Goal: Navigation & Orientation: Find specific page/section

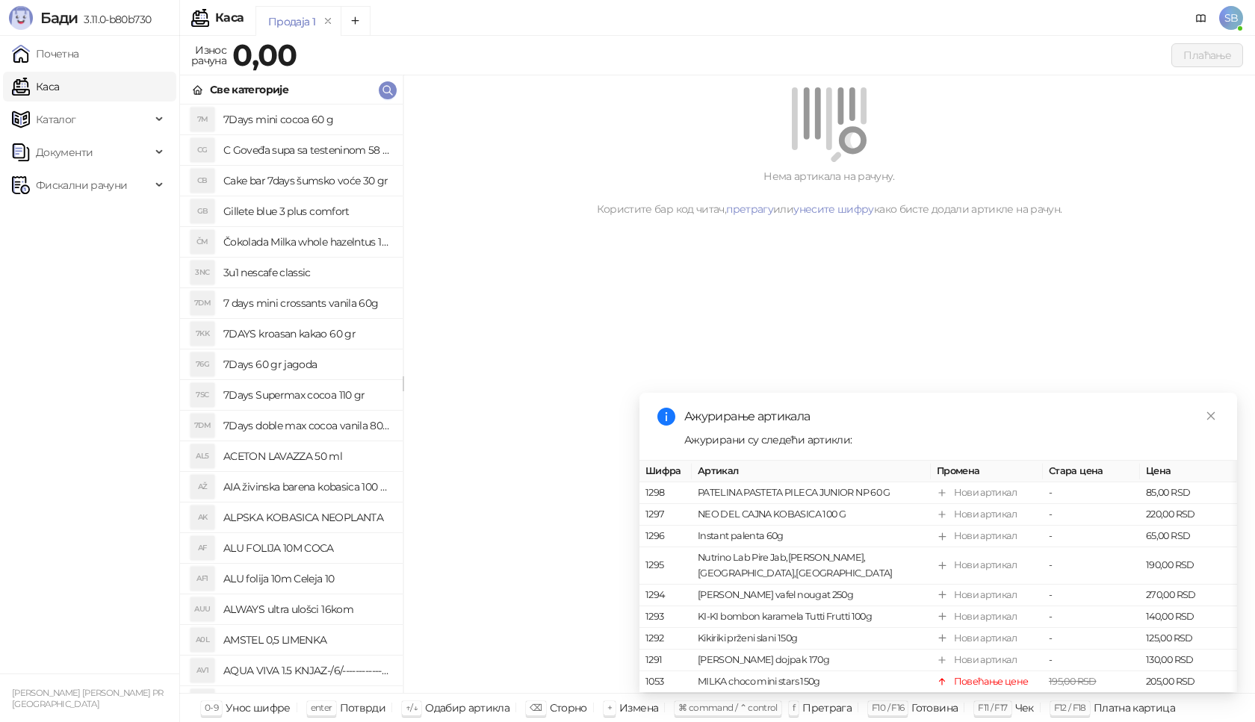
click at [75, 55] on link "Почетна" at bounding box center [45, 54] width 67 height 30
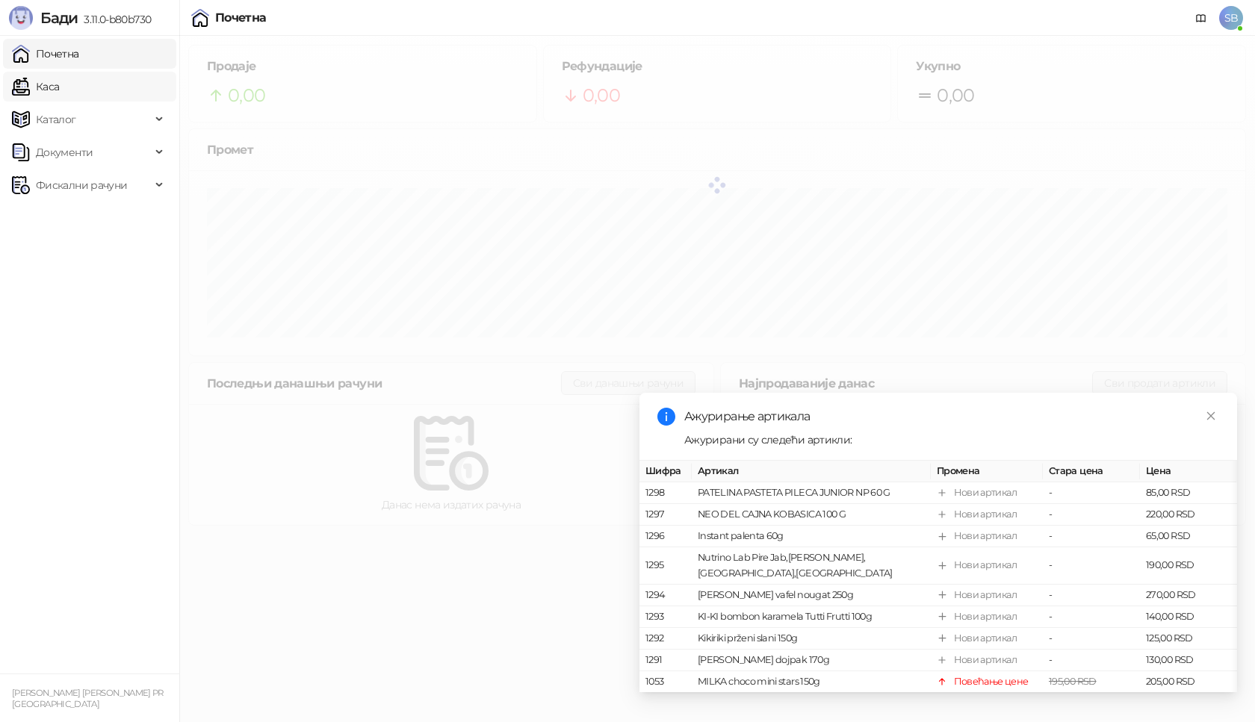
click at [59, 89] on link "Каса" at bounding box center [35, 87] width 47 height 30
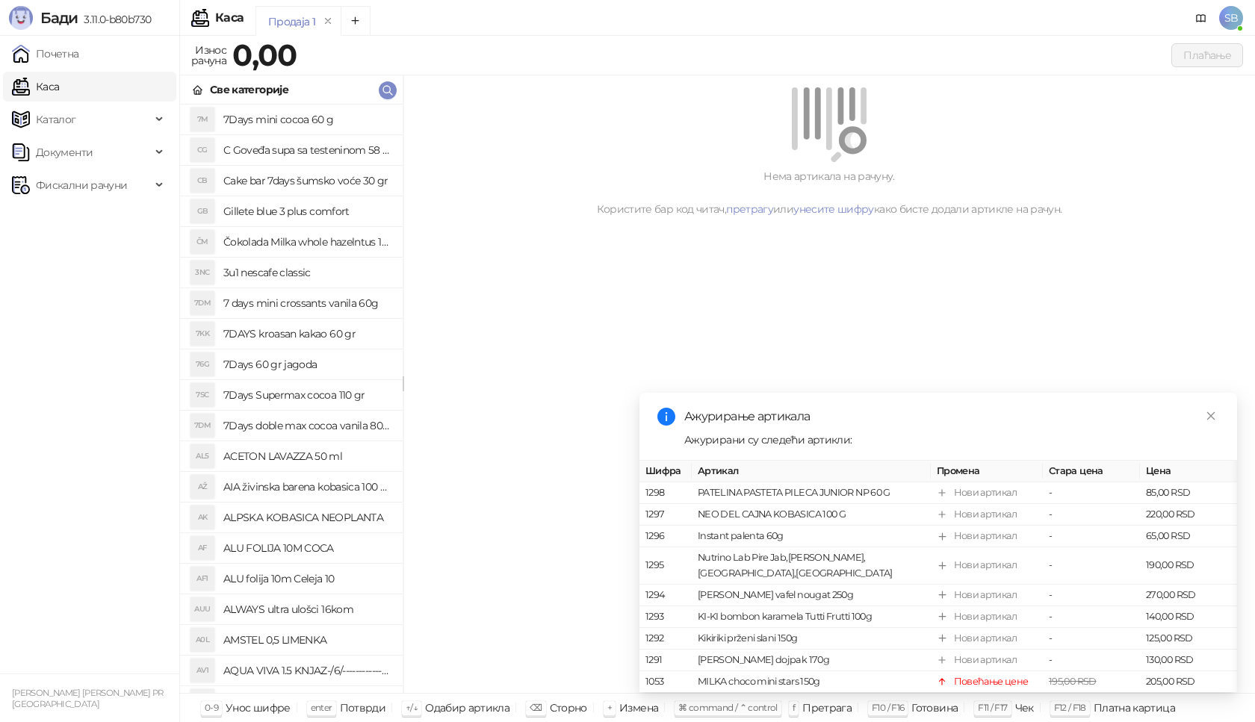
click at [55, 90] on link "Каса" at bounding box center [35, 87] width 47 height 30
click at [51, 60] on link "Почетна" at bounding box center [45, 54] width 67 height 30
click at [52, 60] on link "Почетна" at bounding box center [45, 54] width 67 height 30
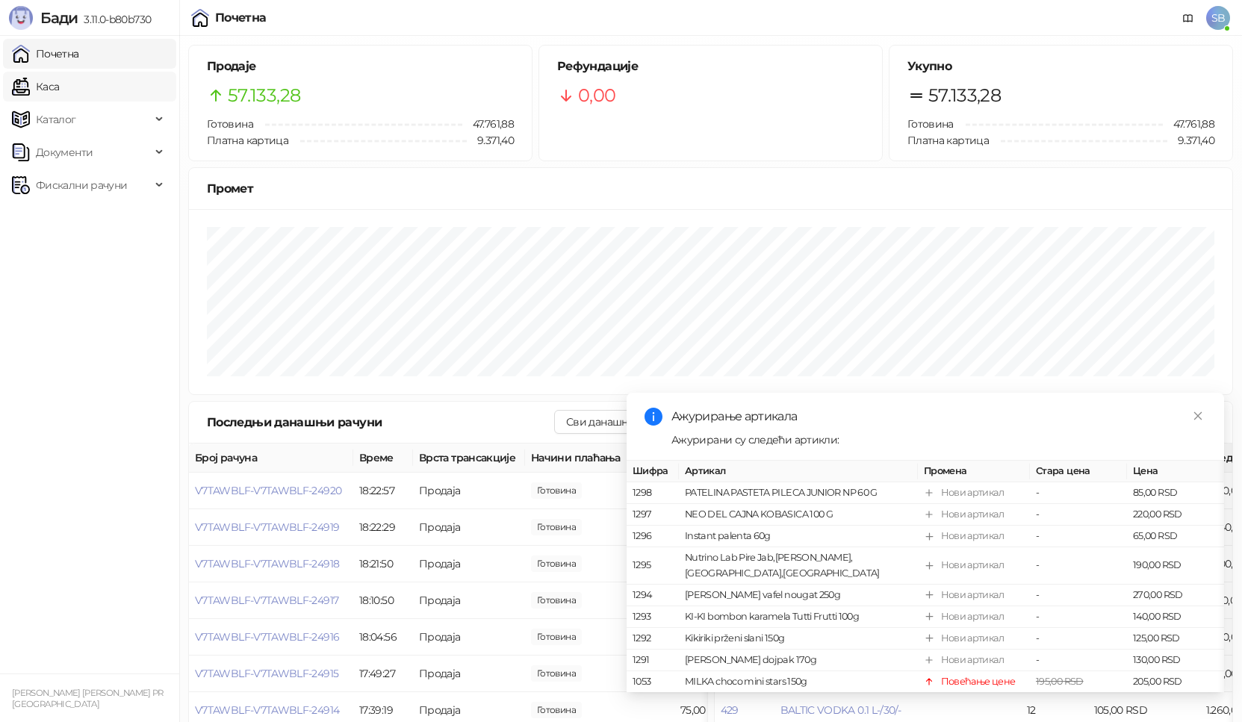
click at [59, 90] on link "Каса" at bounding box center [35, 87] width 47 height 30
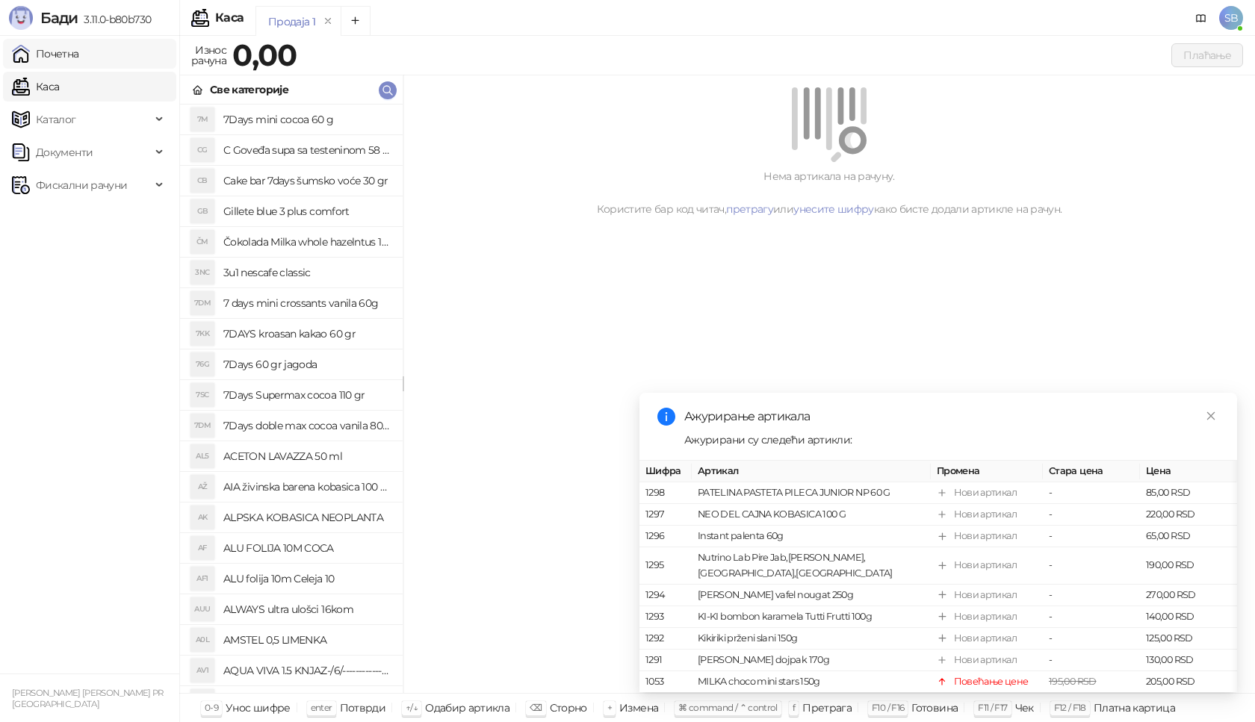
click at [53, 52] on link "Почетна" at bounding box center [45, 54] width 67 height 30
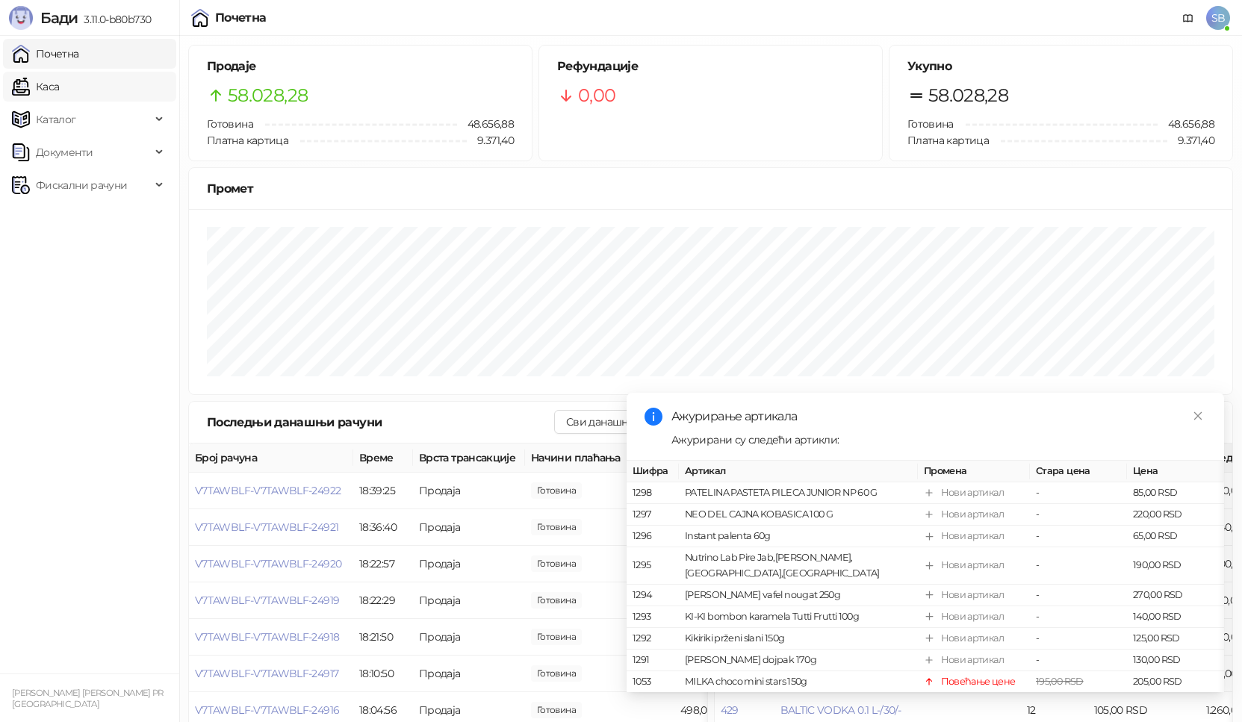
click at [59, 95] on link "Каса" at bounding box center [35, 87] width 47 height 30
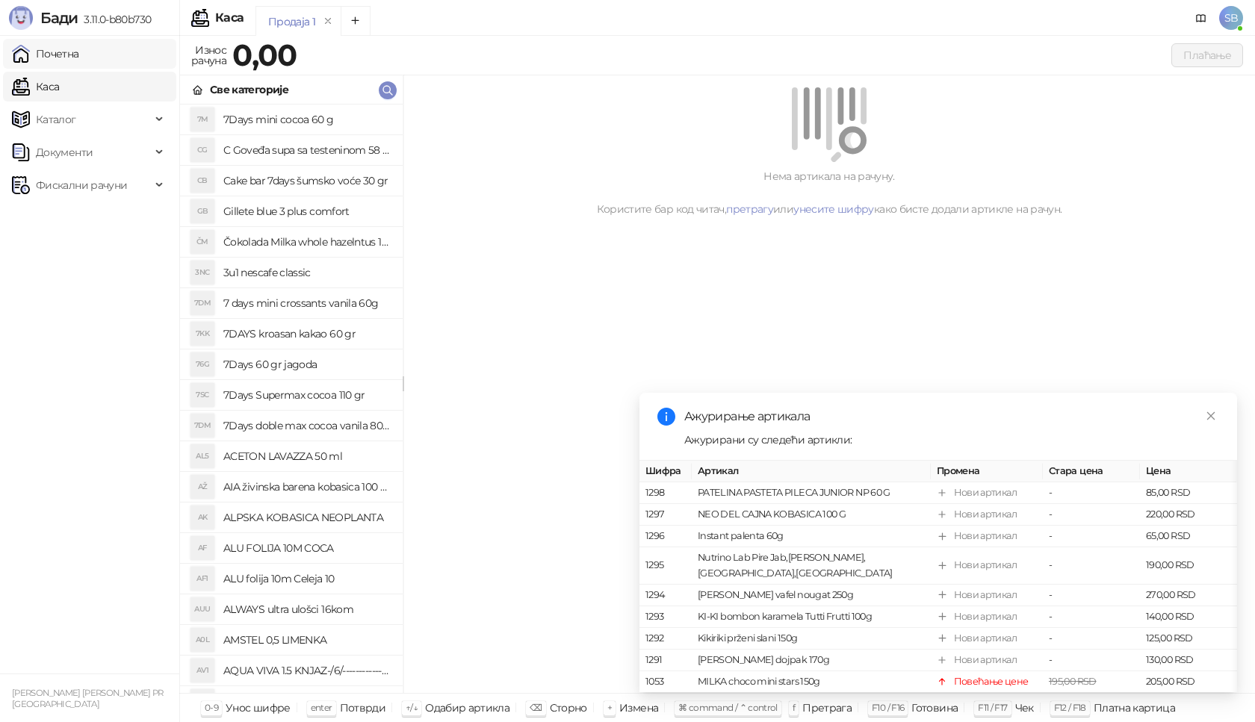
click at [79, 60] on link "Почетна" at bounding box center [45, 54] width 67 height 30
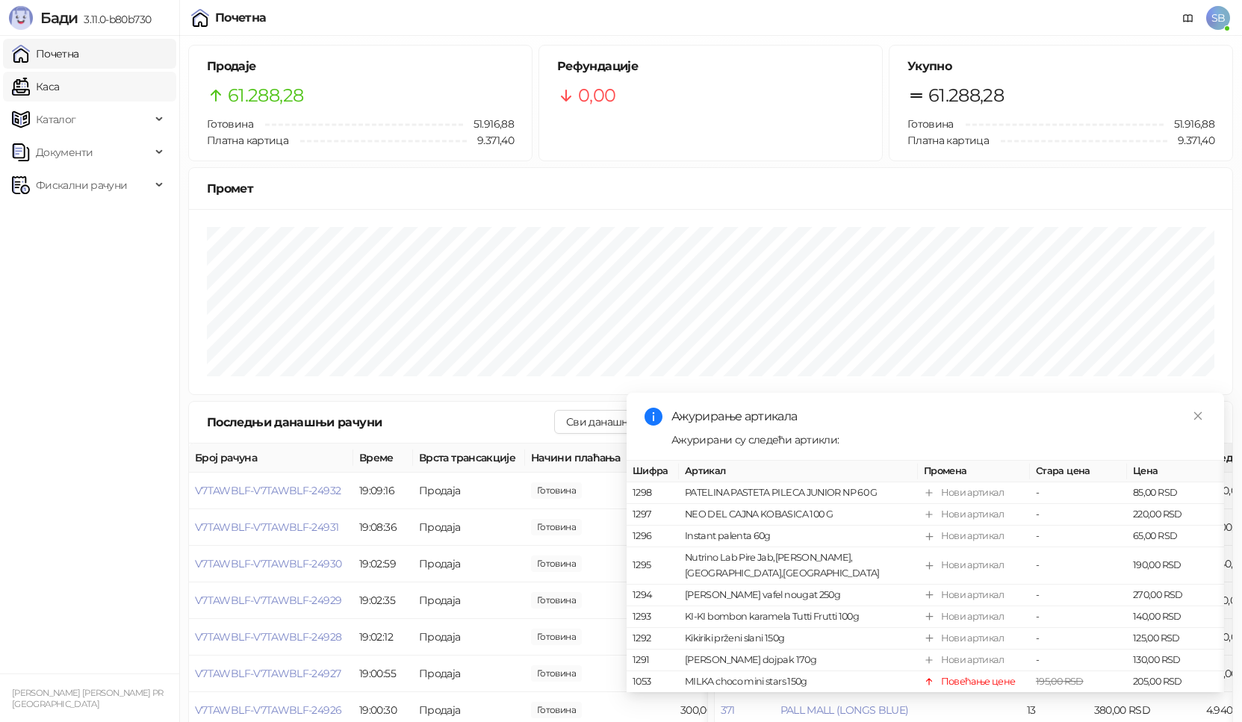
click at [59, 97] on link "Каса" at bounding box center [35, 87] width 47 height 30
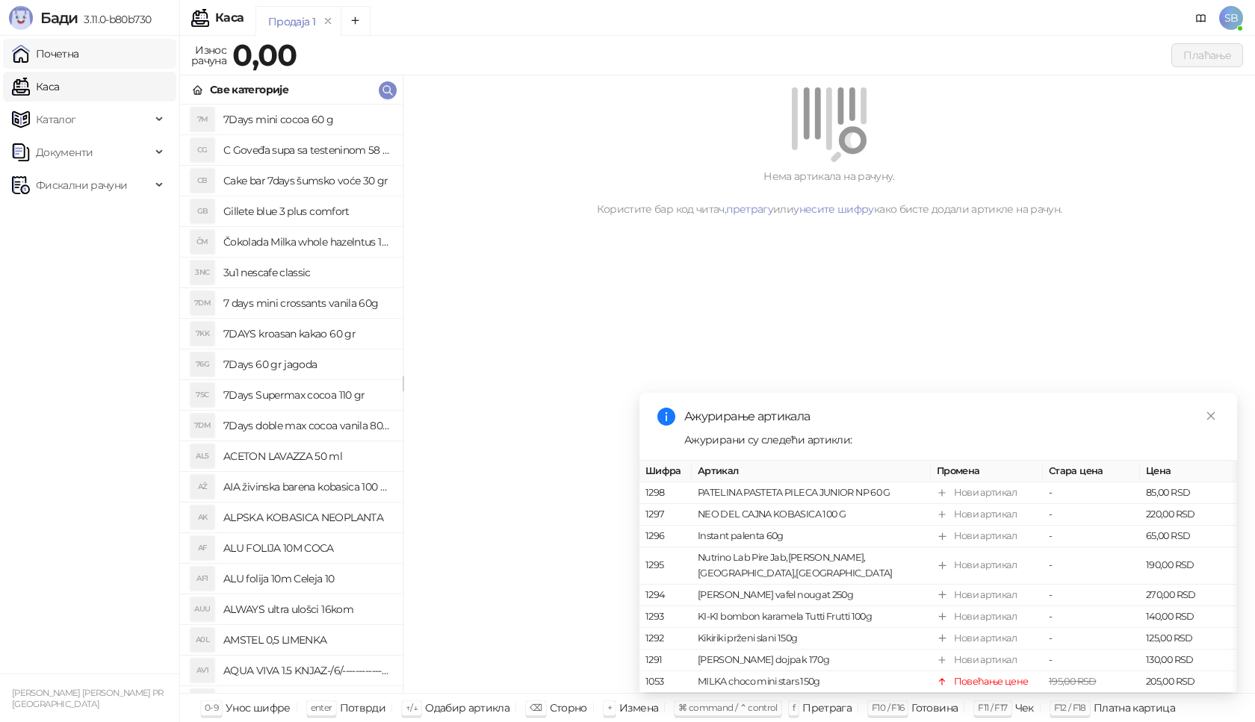
click at [72, 55] on link "Почетна" at bounding box center [45, 54] width 67 height 30
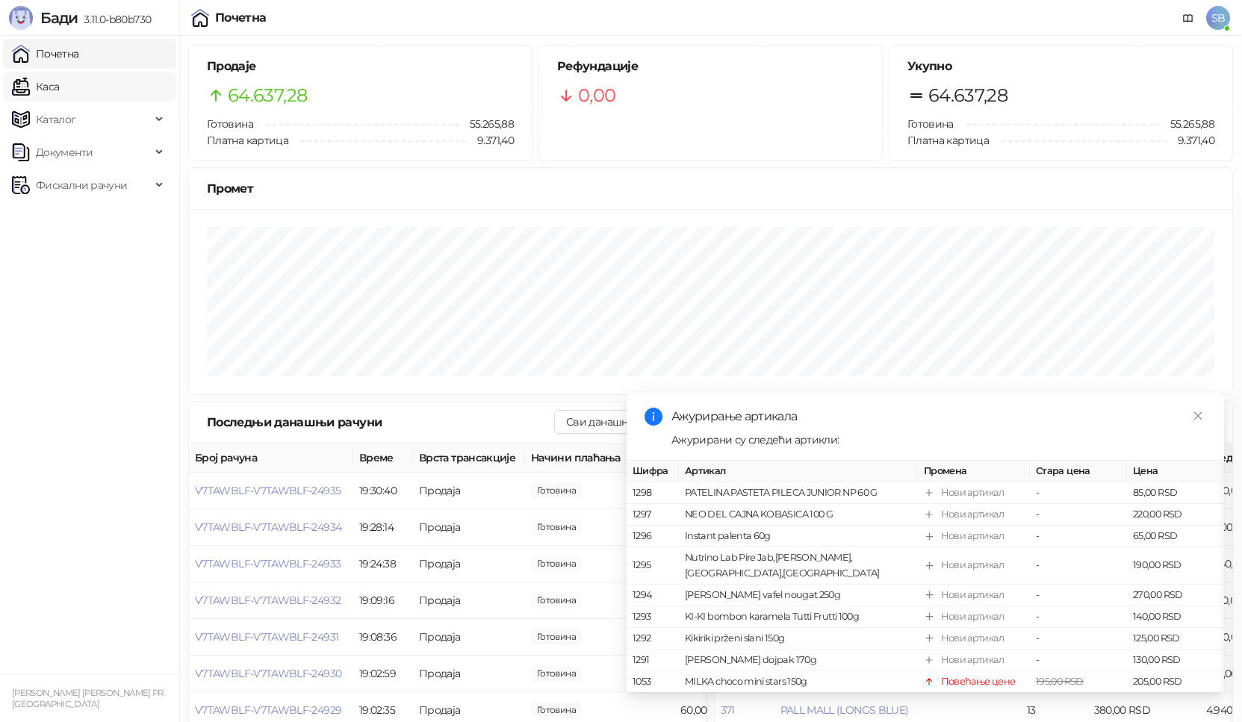
click at [59, 89] on link "Каса" at bounding box center [35, 87] width 47 height 30
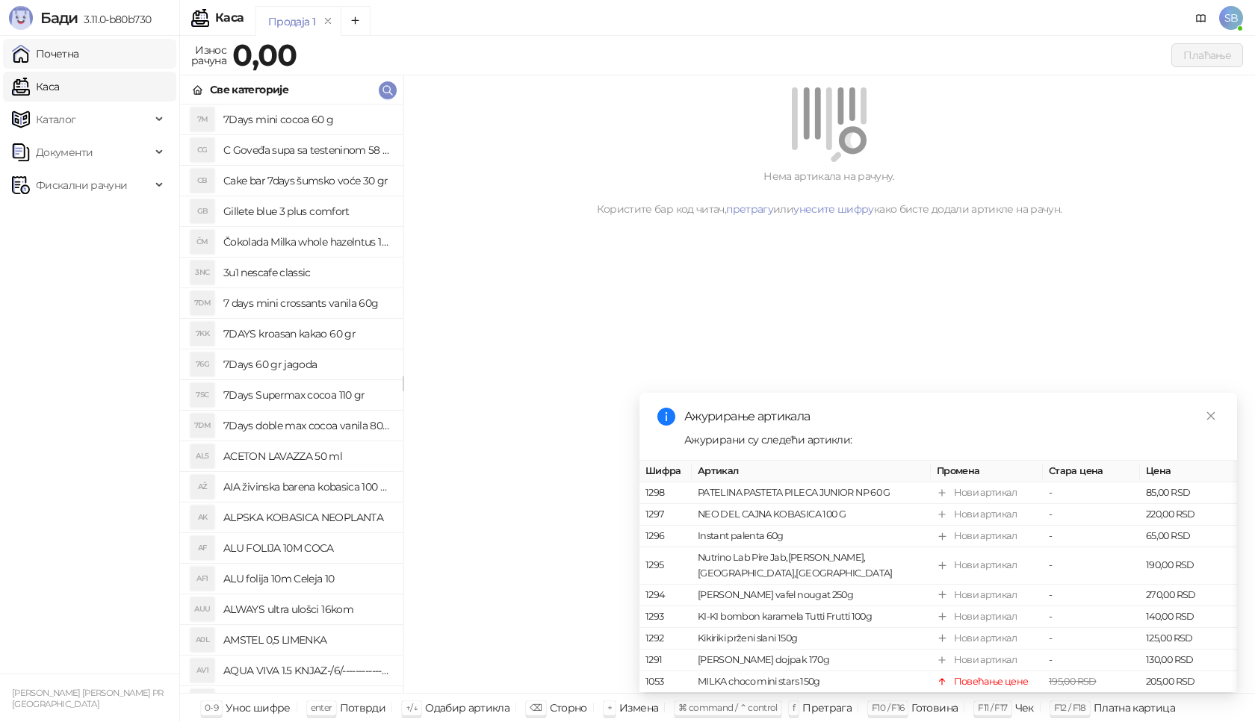
click at [72, 50] on link "Почетна" at bounding box center [45, 54] width 67 height 30
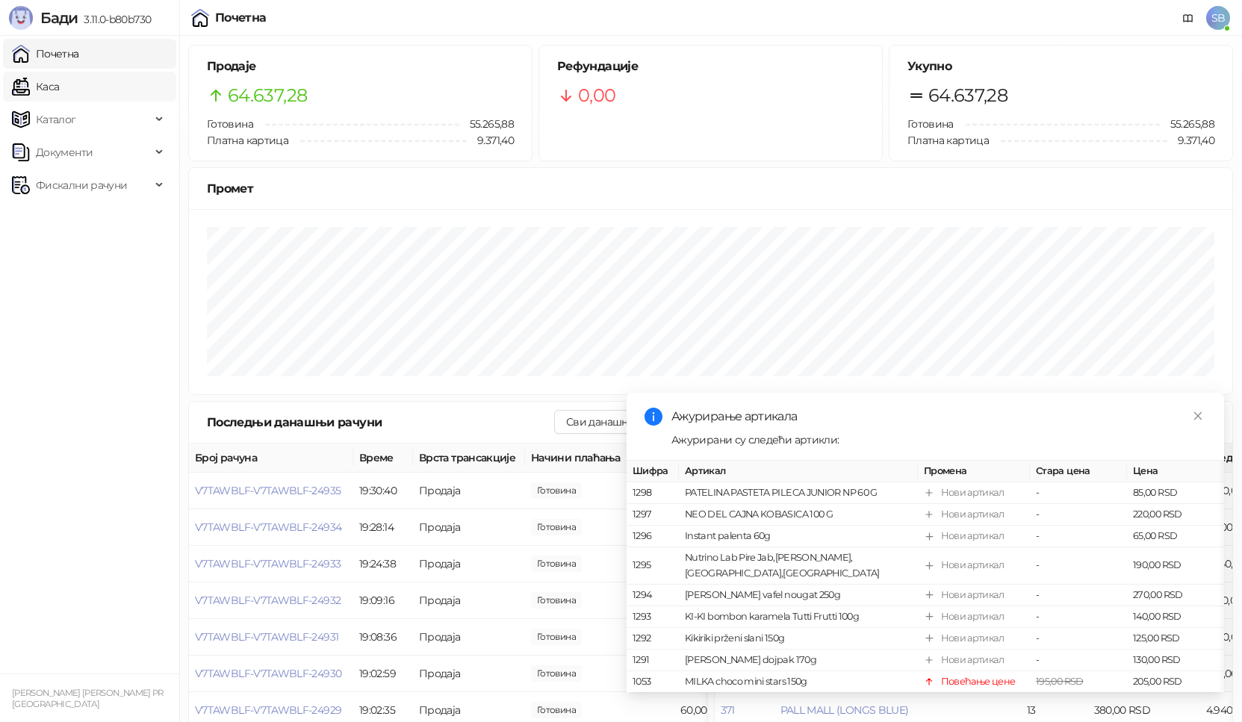
click at [49, 85] on link "Каса" at bounding box center [35, 87] width 47 height 30
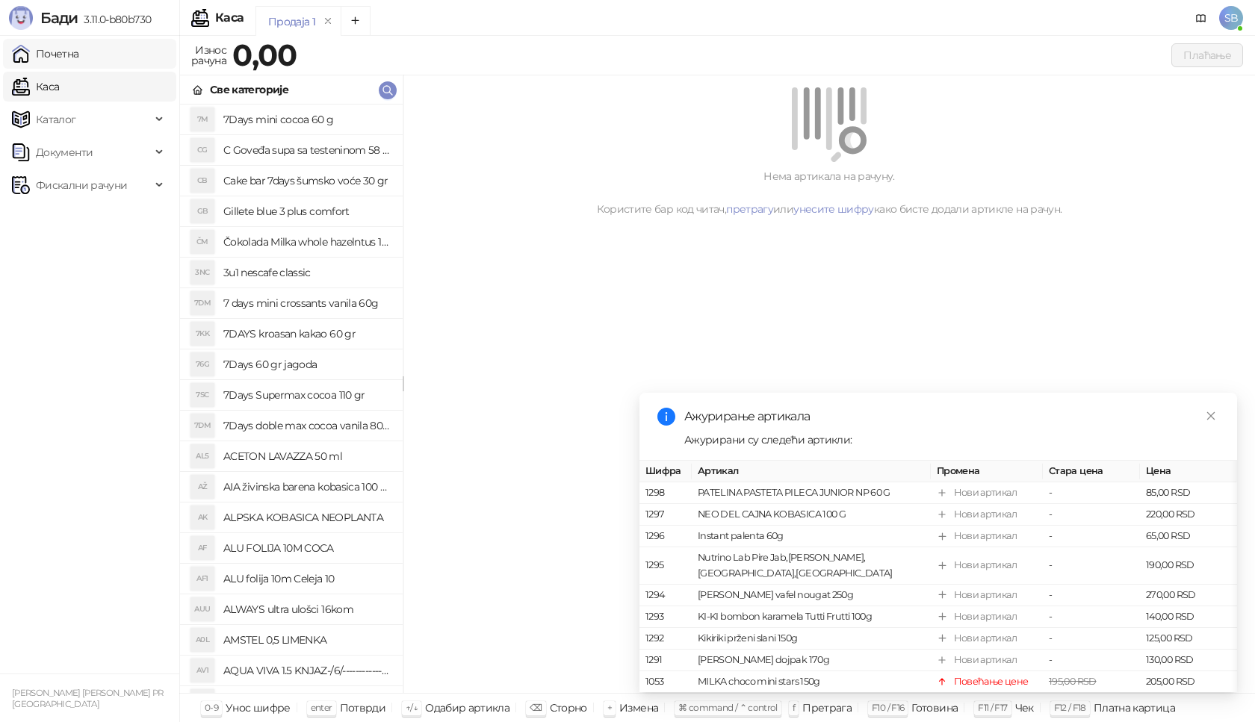
click at [68, 60] on link "Почетна" at bounding box center [45, 54] width 67 height 30
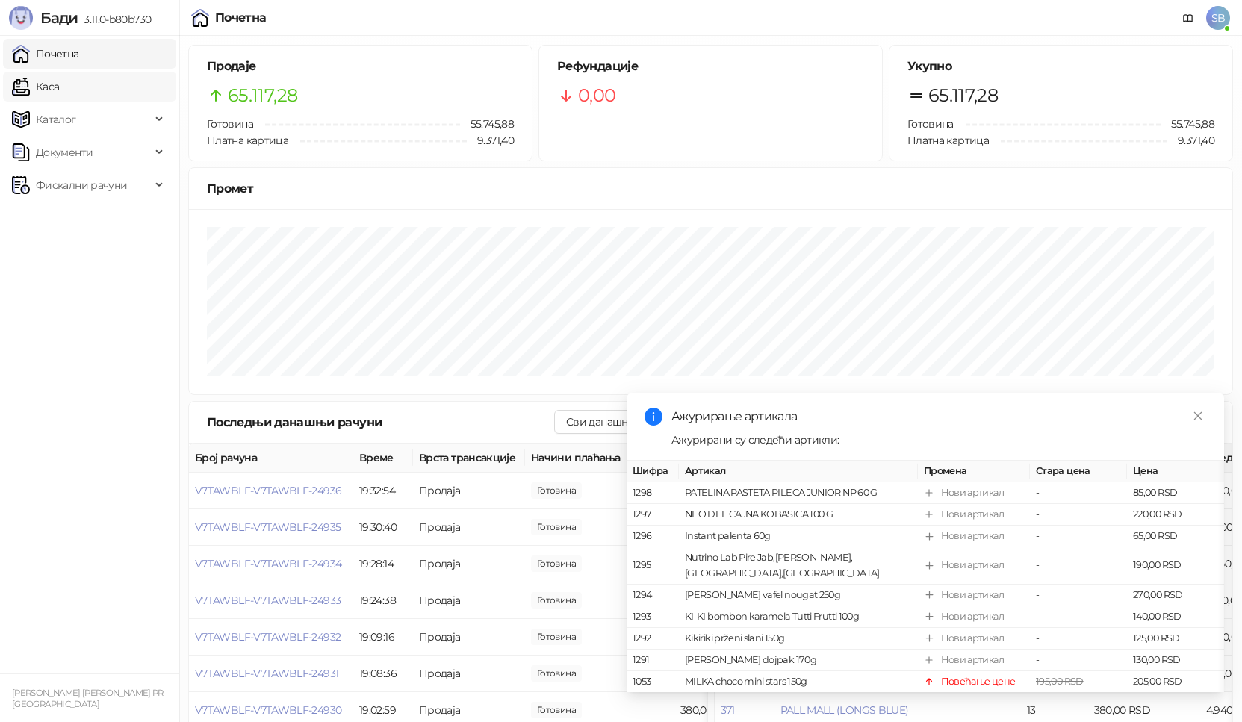
click at [43, 87] on link "Каса" at bounding box center [35, 87] width 47 height 30
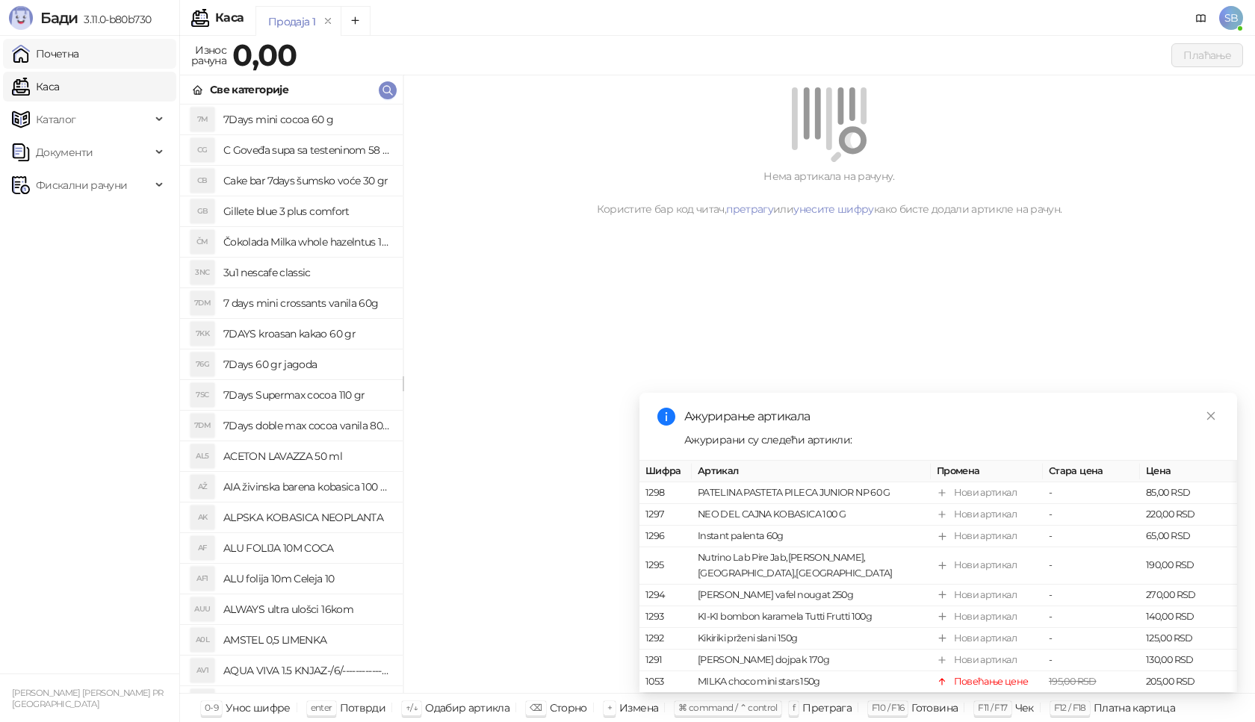
click at [52, 56] on link "Почетна" at bounding box center [45, 54] width 67 height 30
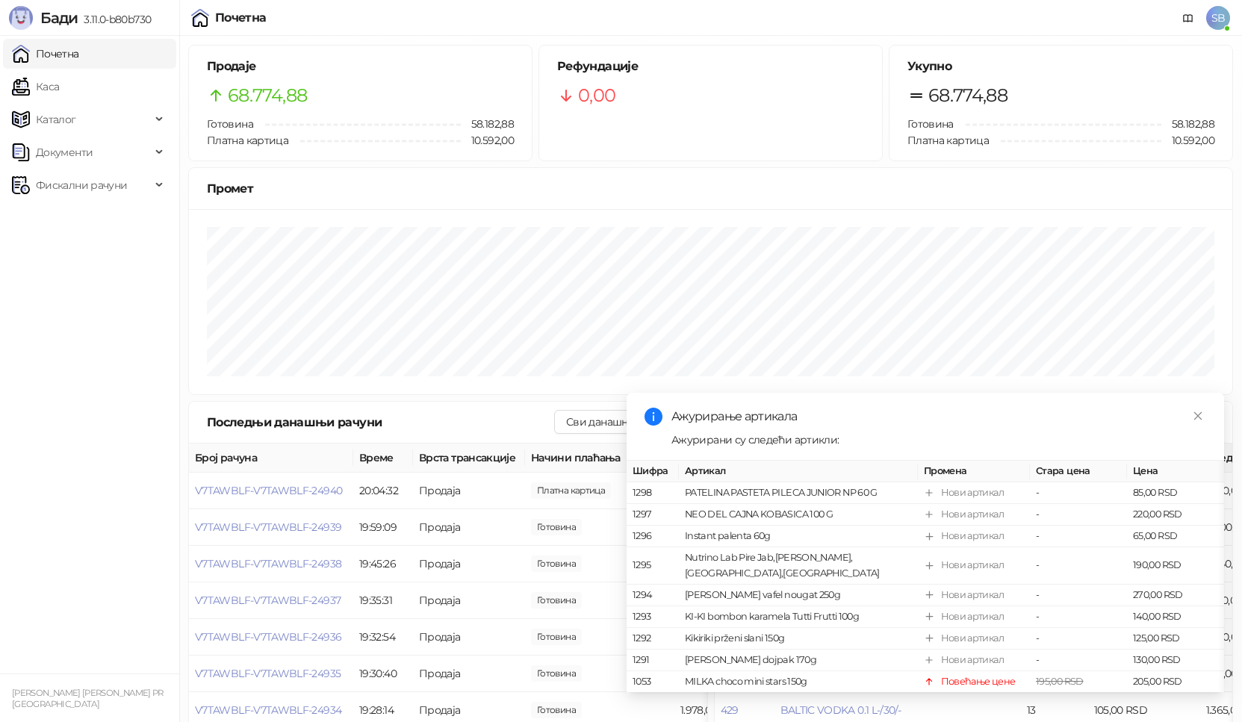
click at [54, 58] on link "Почетна" at bounding box center [45, 54] width 67 height 30
click at [51, 87] on link "Каса" at bounding box center [35, 87] width 47 height 30
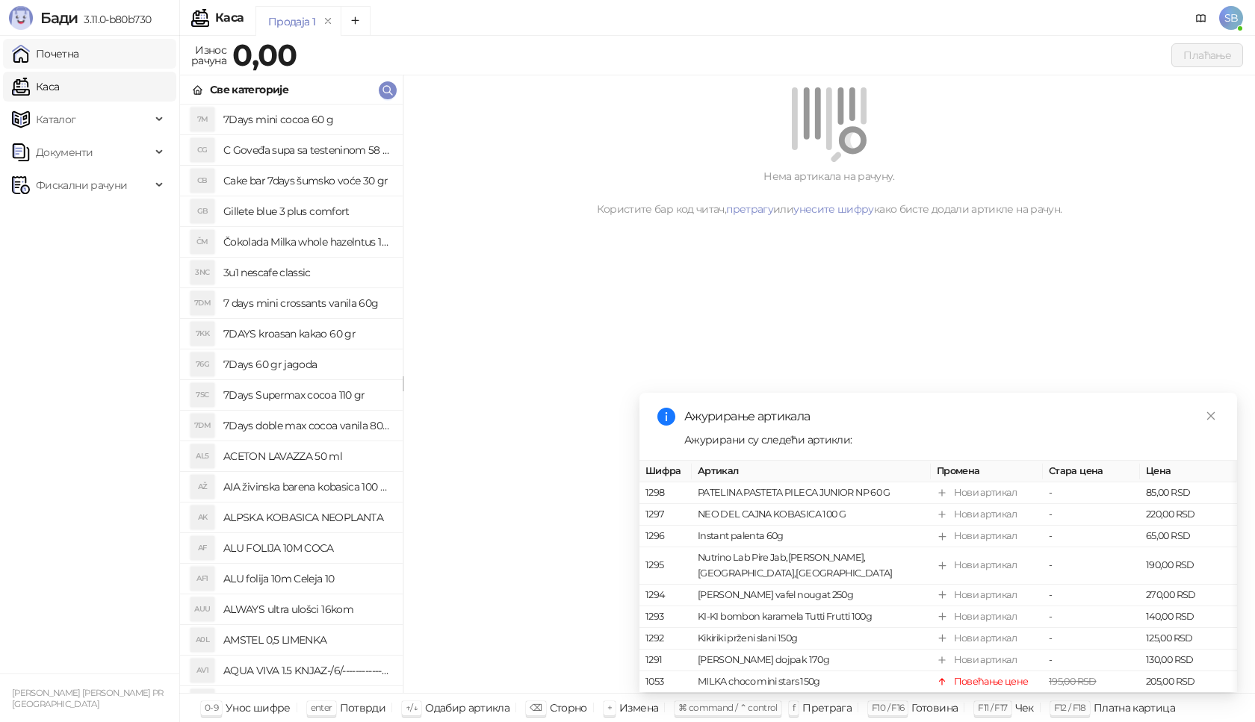
click at [59, 57] on link "Почетна" at bounding box center [45, 54] width 67 height 30
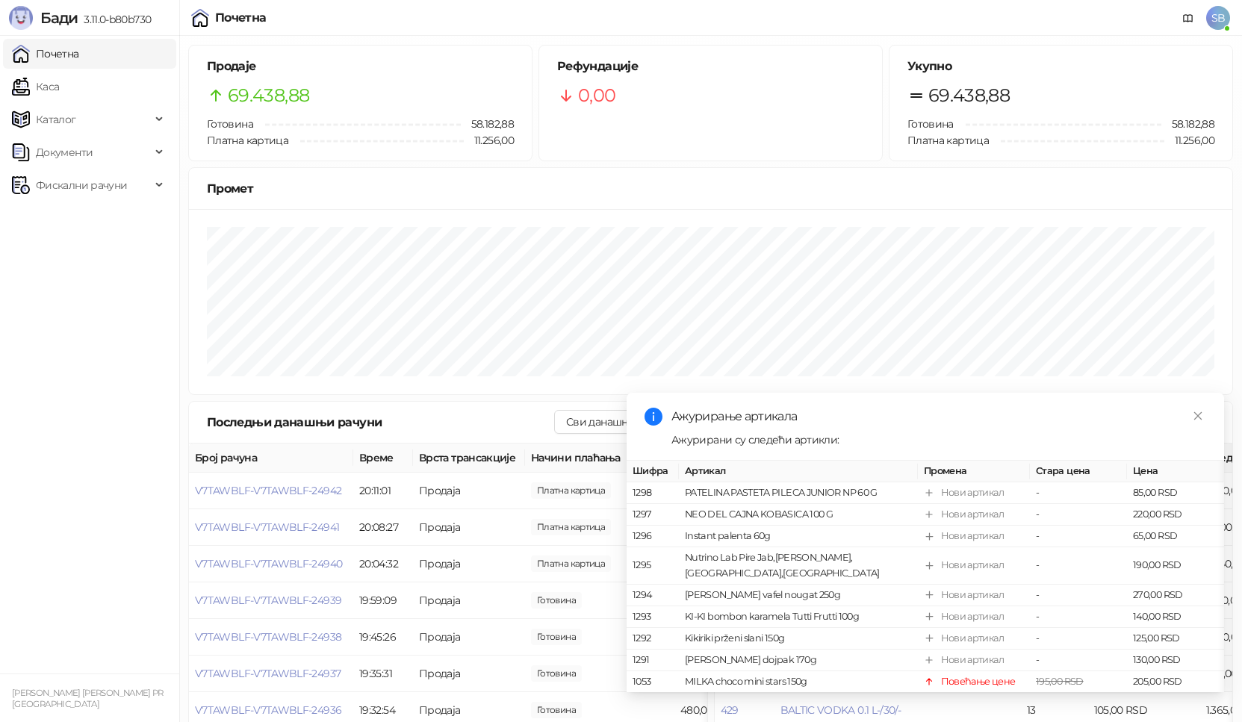
click at [62, 62] on link "Почетна" at bounding box center [45, 54] width 67 height 30
click at [51, 86] on link "Каса" at bounding box center [35, 87] width 47 height 30
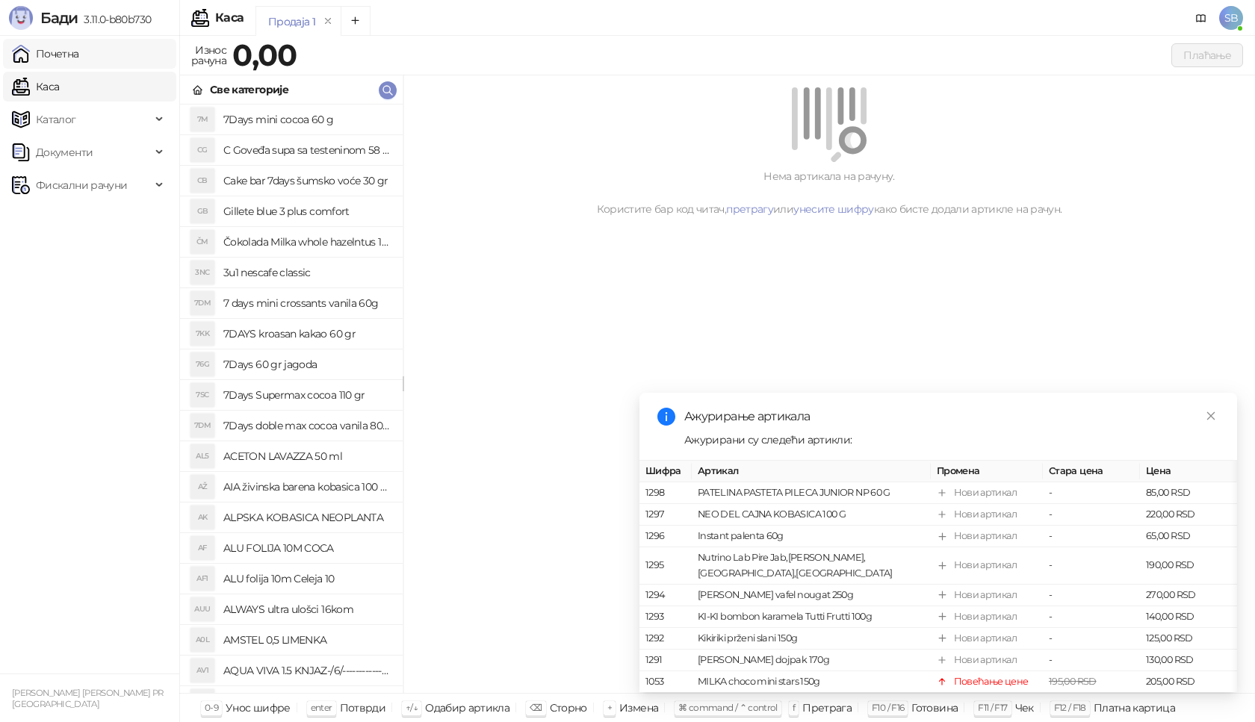
click at [70, 51] on link "Почетна" at bounding box center [45, 54] width 67 height 30
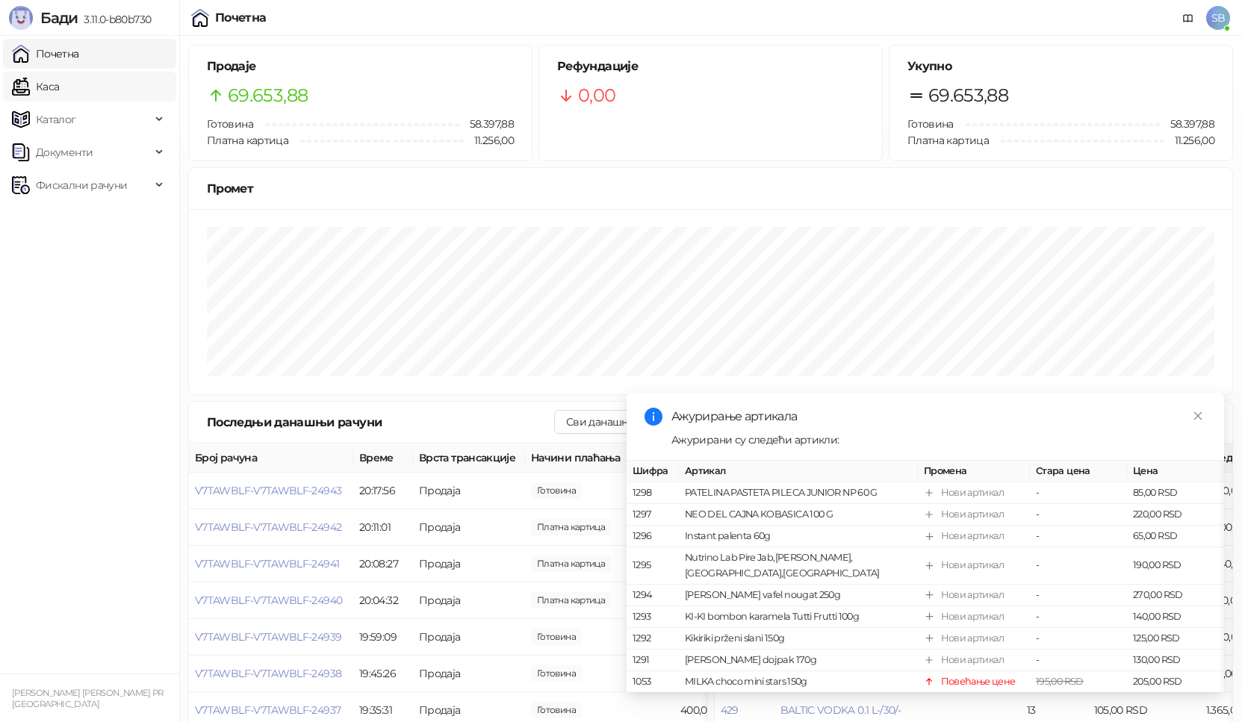
click at [59, 90] on link "Каса" at bounding box center [35, 87] width 47 height 30
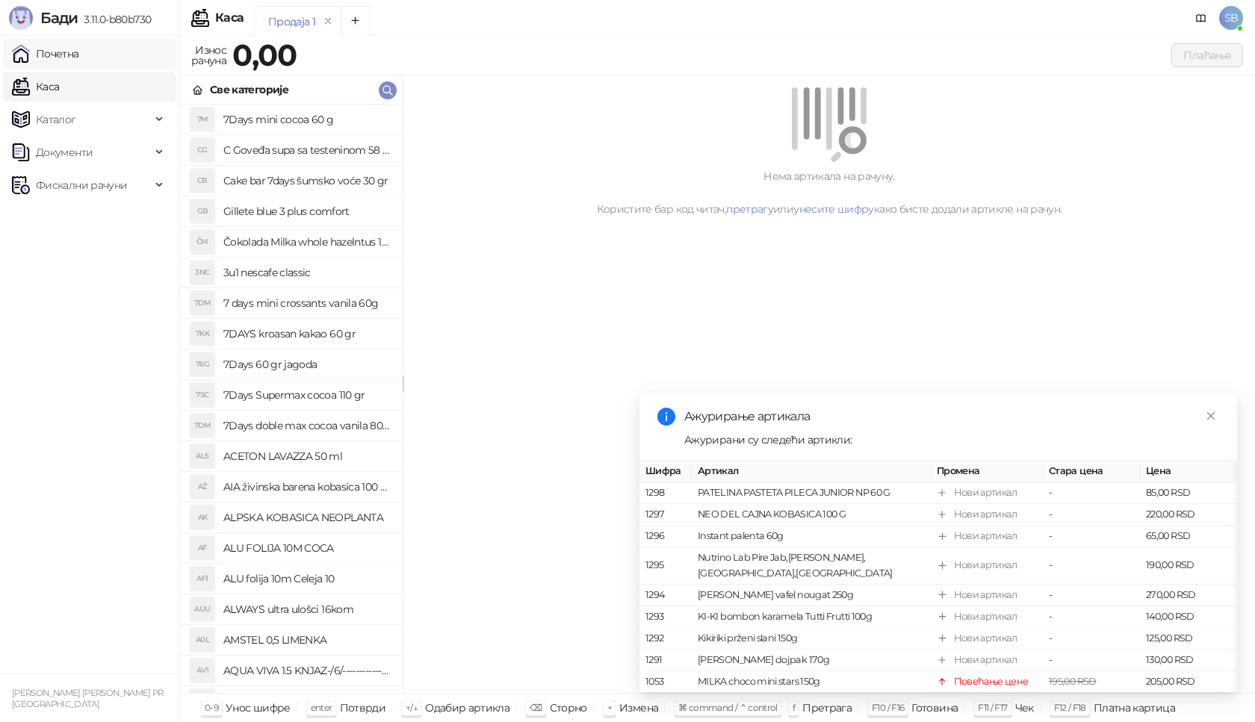
click at [72, 62] on link "Почетна" at bounding box center [45, 54] width 67 height 30
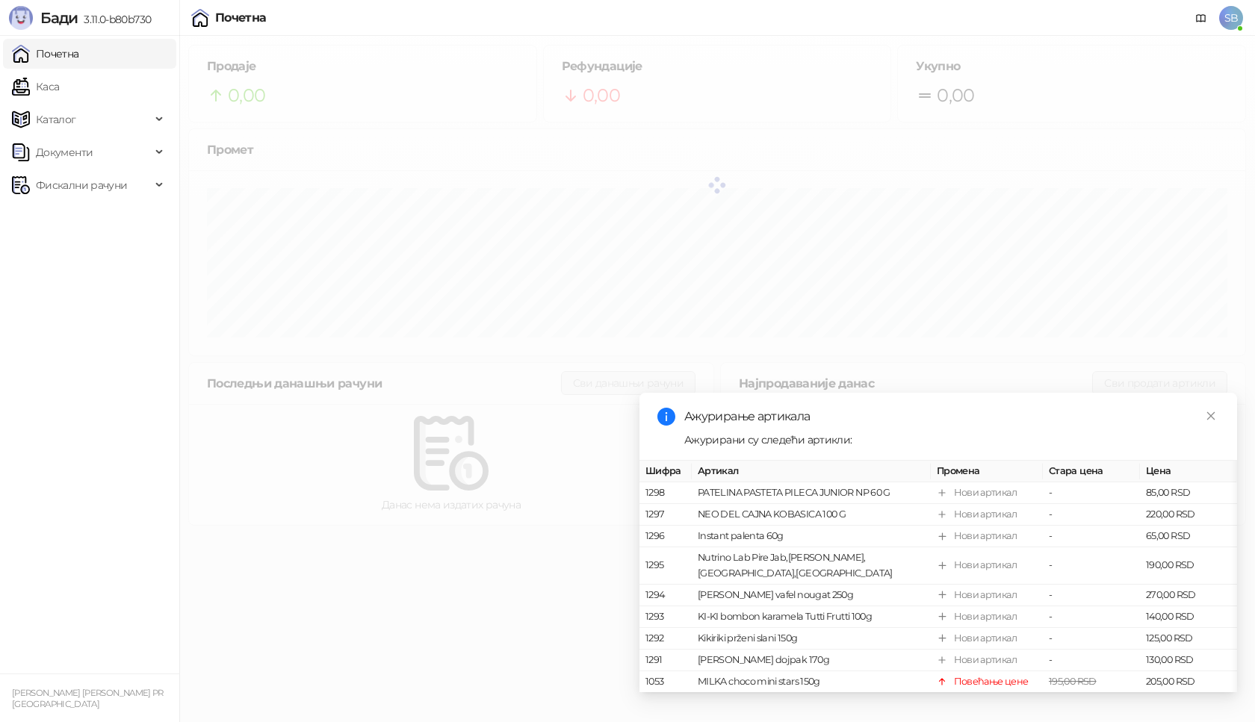
click at [72, 62] on link "Почетна" at bounding box center [45, 54] width 67 height 30
